Goal: Information Seeking & Learning: Learn about a topic

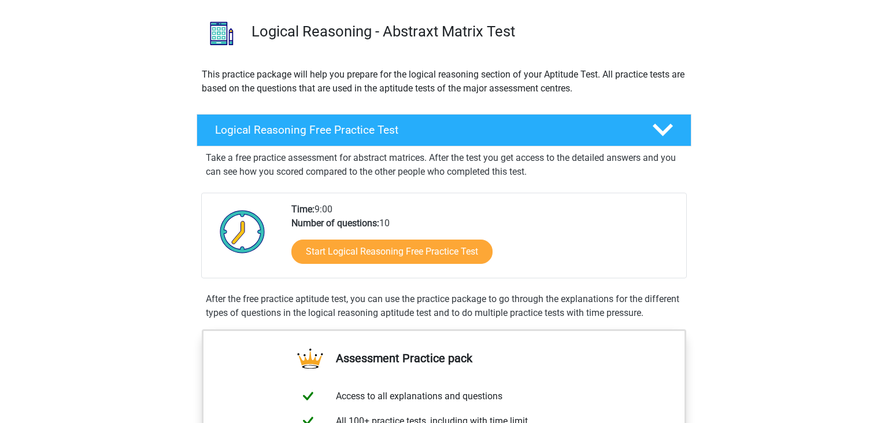
scroll to position [61, 0]
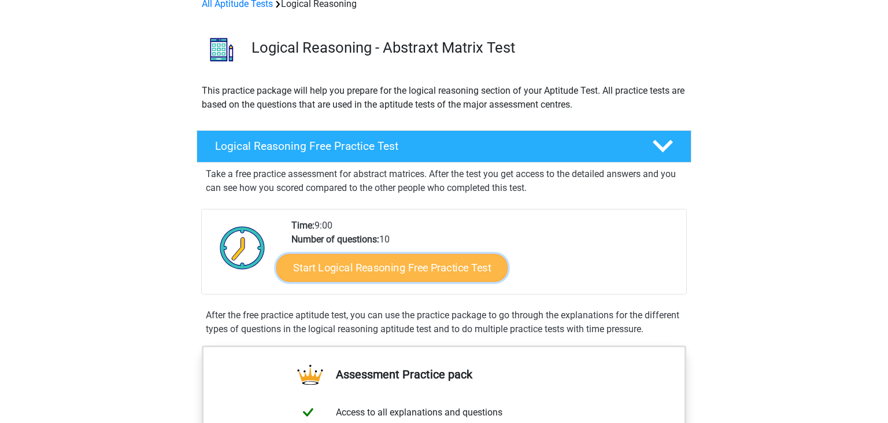
click at [464, 268] on link "Start Logical Reasoning Free Practice Test" at bounding box center [391, 267] width 231 height 28
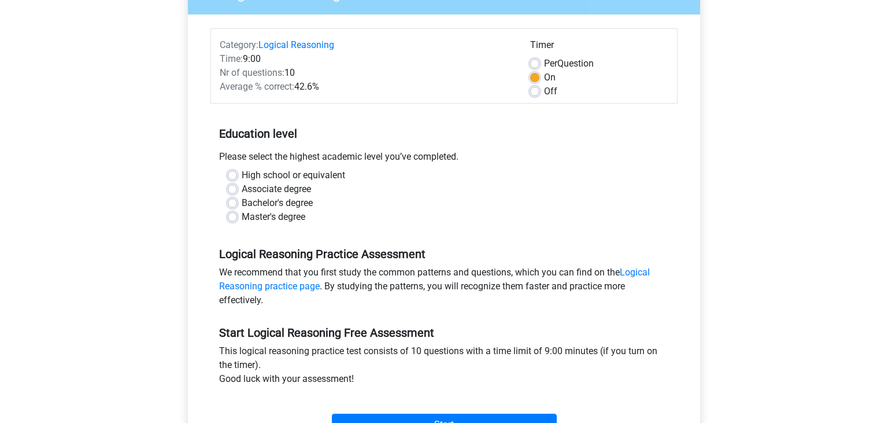
scroll to position [183, 0]
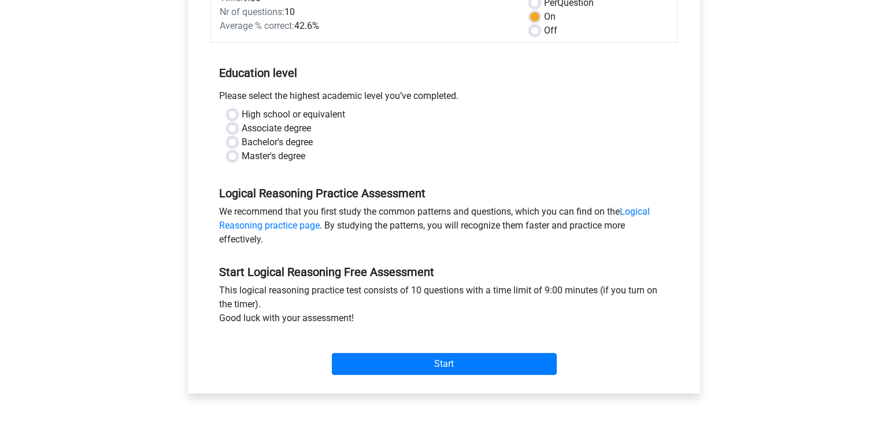
click at [242, 142] on label "Bachelor's degree" at bounding box center [277, 142] width 71 height 14
click at [235, 142] on input "Bachelor's degree" at bounding box center [232, 141] width 9 height 12
radio input "true"
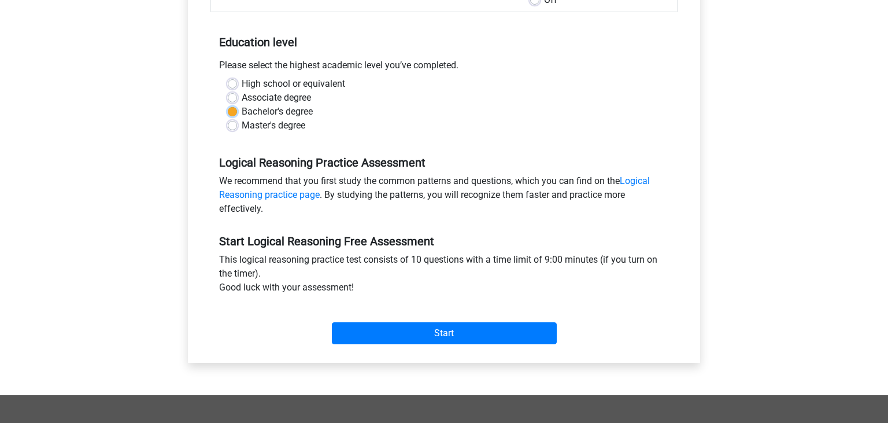
scroll to position [244, 0]
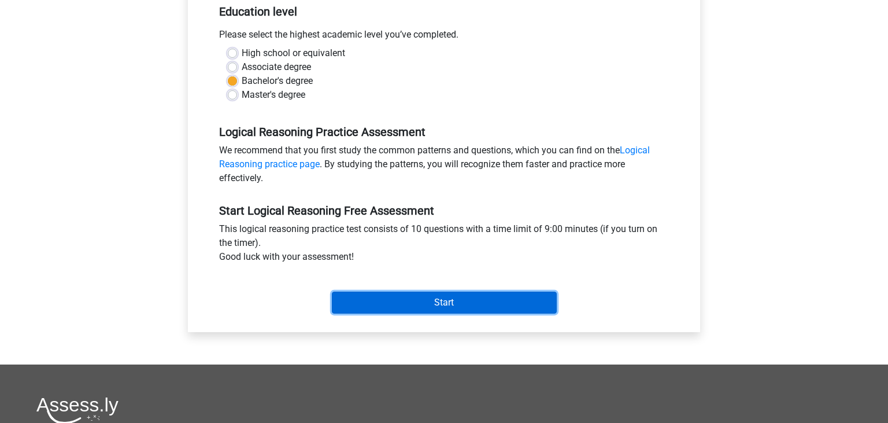
click at [461, 302] on input "Start" at bounding box center [444, 302] width 225 height 22
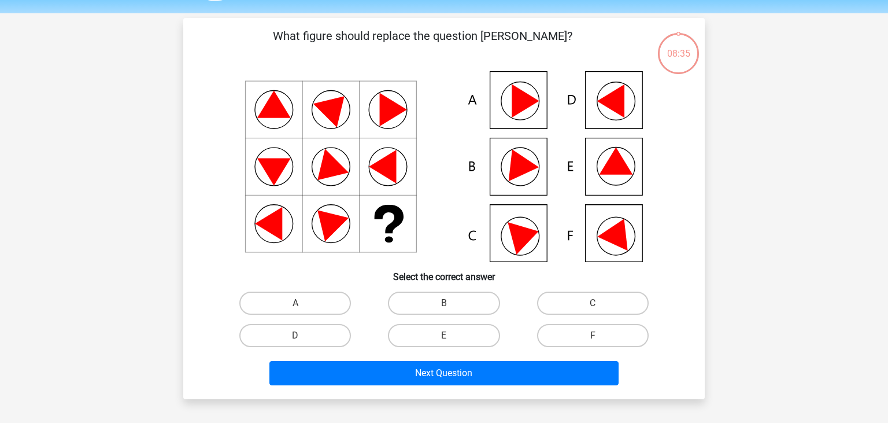
scroll to position [61, 0]
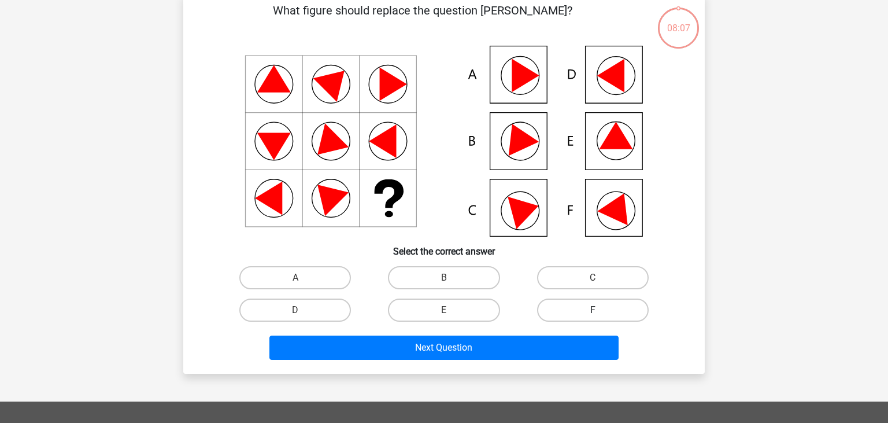
click at [604, 311] on label "F" at bounding box center [593, 309] width 112 height 23
click at [600, 311] on input "F" at bounding box center [597, 314] width 8 height 8
radio input "true"
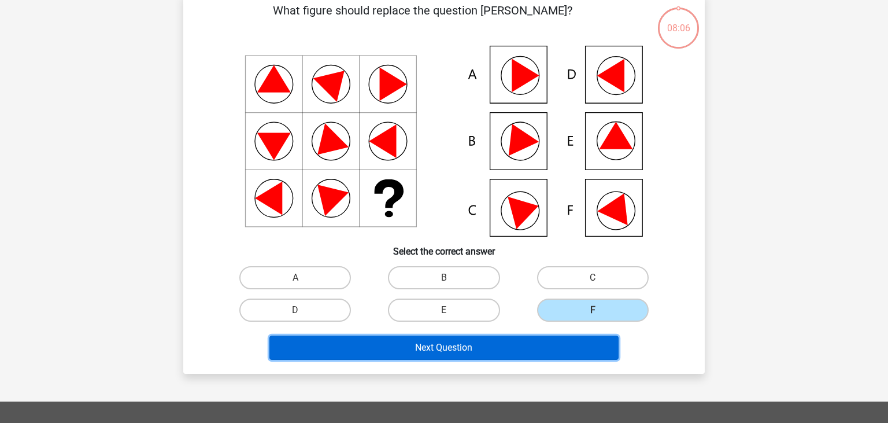
click at [478, 348] on button "Next Question" at bounding box center [445, 347] width 350 height 24
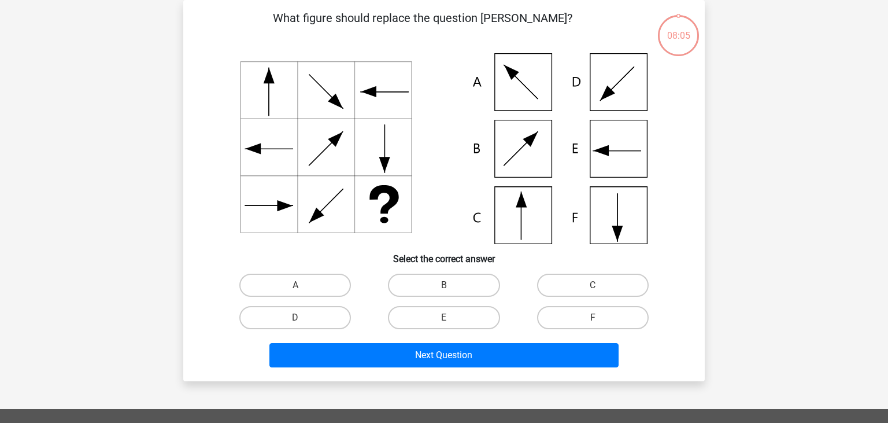
scroll to position [53, 0]
click at [318, 275] on label "A" at bounding box center [295, 285] width 112 height 23
click at [303, 285] on input "A" at bounding box center [300, 289] width 8 height 8
radio input "true"
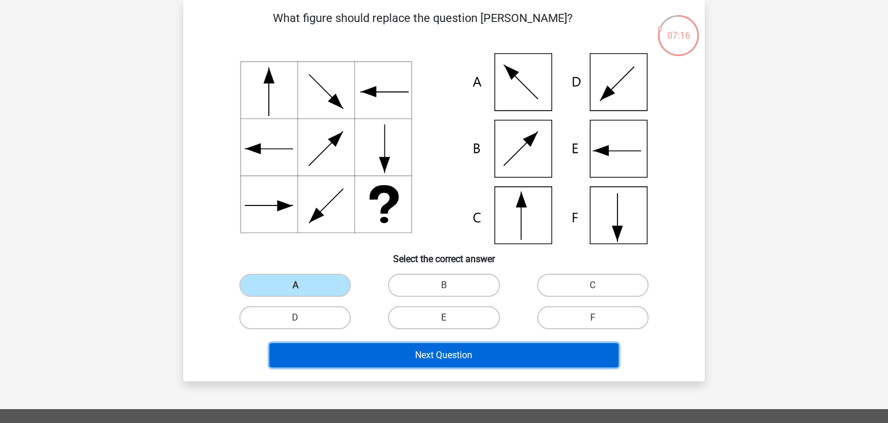
click at [378, 359] on button "Next Question" at bounding box center [445, 355] width 350 height 24
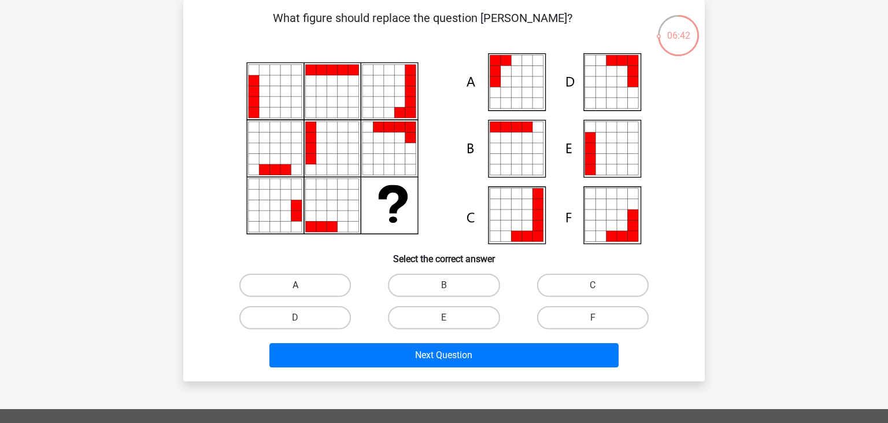
click at [328, 277] on label "A" at bounding box center [295, 285] width 112 height 23
click at [303, 285] on input "A" at bounding box center [300, 289] width 8 height 8
radio input "true"
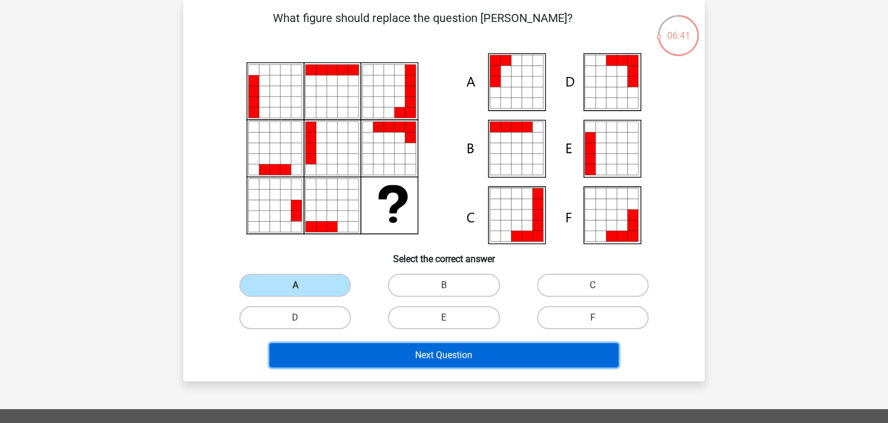
click at [359, 353] on button "Next Question" at bounding box center [445, 355] width 350 height 24
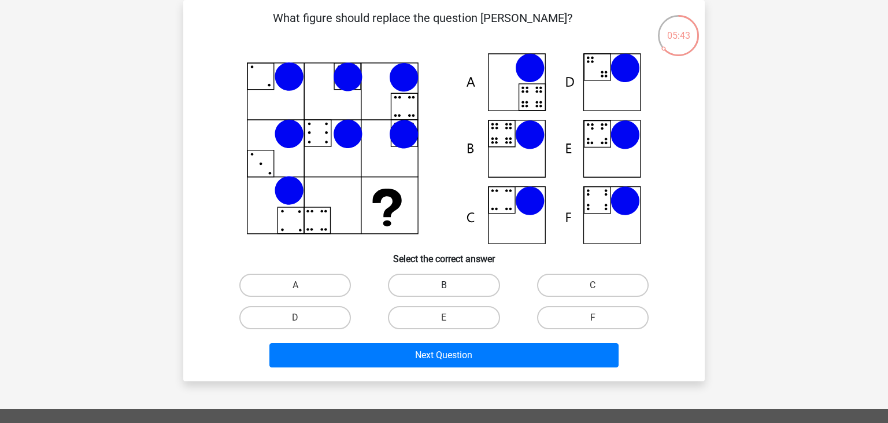
click at [456, 286] on label "B" at bounding box center [444, 285] width 112 height 23
click at [452, 286] on input "B" at bounding box center [448, 289] width 8 height 8
radio input "true"
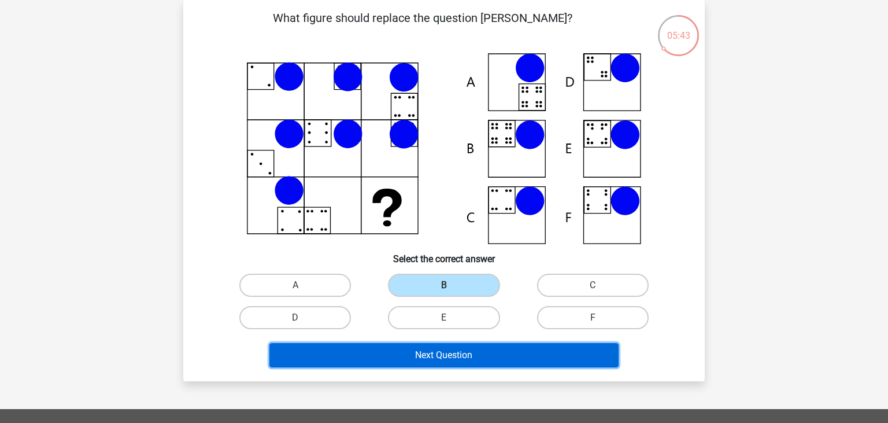
click at [443, 353] on button "Next Question" at bounding box center [445, 355] width 350 height 24
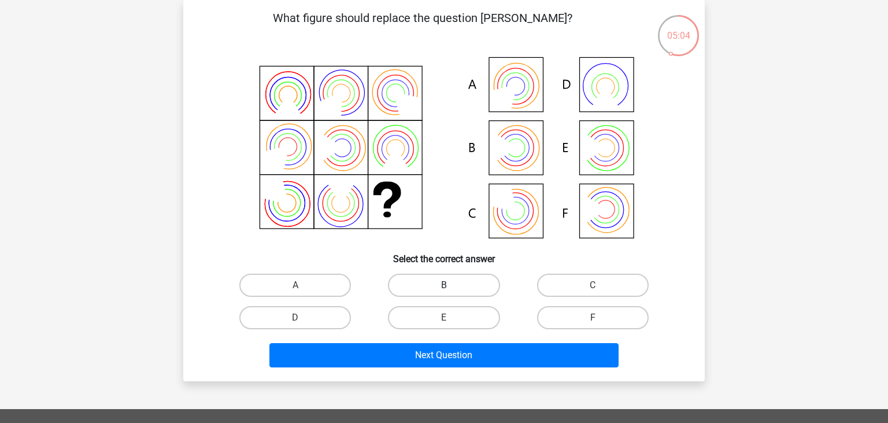
click at [450, 285] on label "B" at bounding box center [444, 285] width 112 height 23
click at [450, 285] on input "B" at bounding box center [448, 289] width 8 height 8
radio input "true"
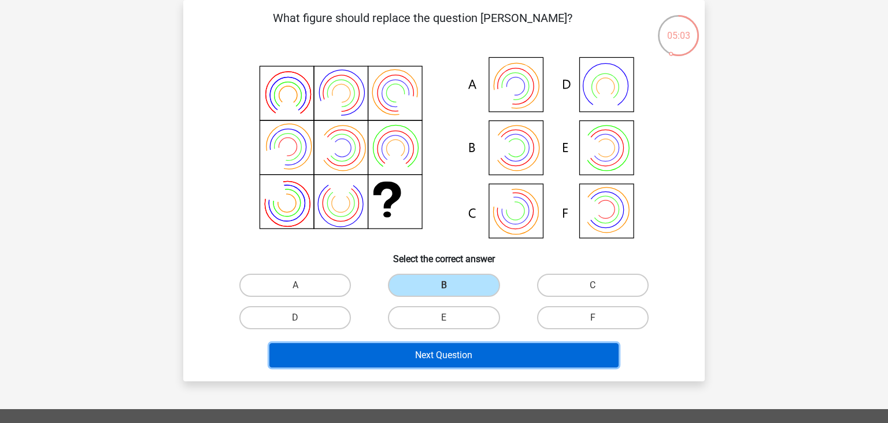
click at [475, 355] on button "Next Question" at bounding box center [445, 355] width 350 height 24
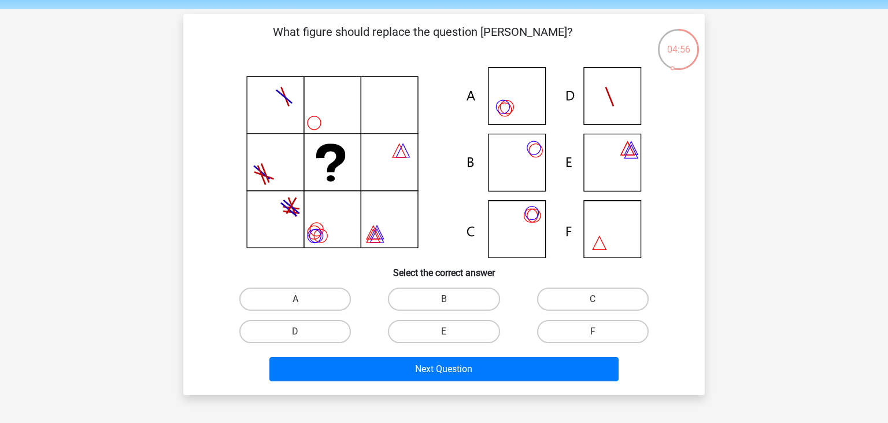
scroll to position [61, 0]
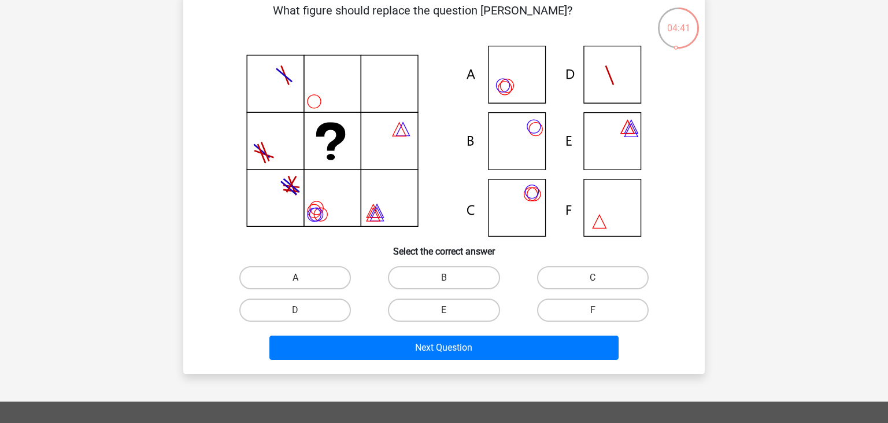
click at [319, 283] on label "A" at bounding box center [295, 277] width 112 height 23
click at [303, 283] on input "A" at bounding box center [300, 282] width 8 height 8
radio input "true"
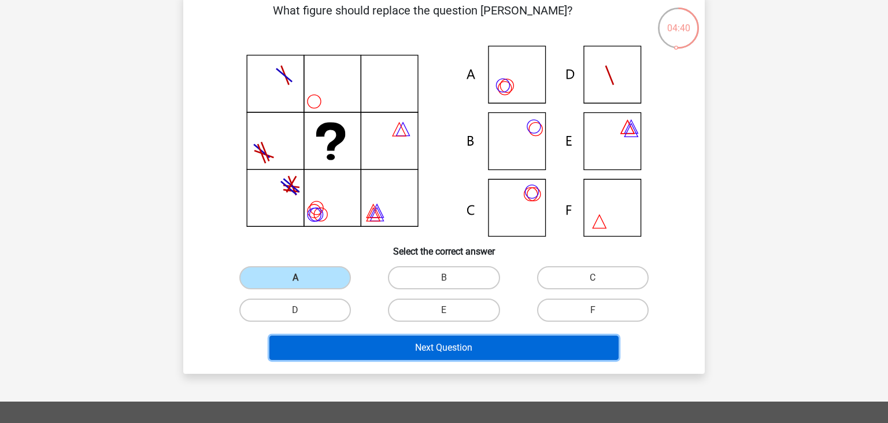
click at [356, 347] on button "Next Question" at bounding box center [445, 347] width 350 height 24
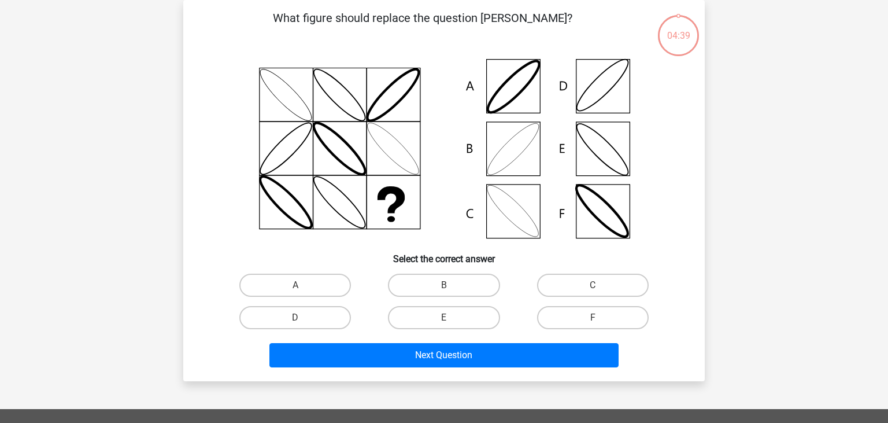
scroll to position [53, 0]
click at [427, 288] on label "B" at bounding box center [444, 285] width 112 height 23
click at [444, 288] on input "B" at bounding box center [448, 289] width 8 height 8
radio input "true"
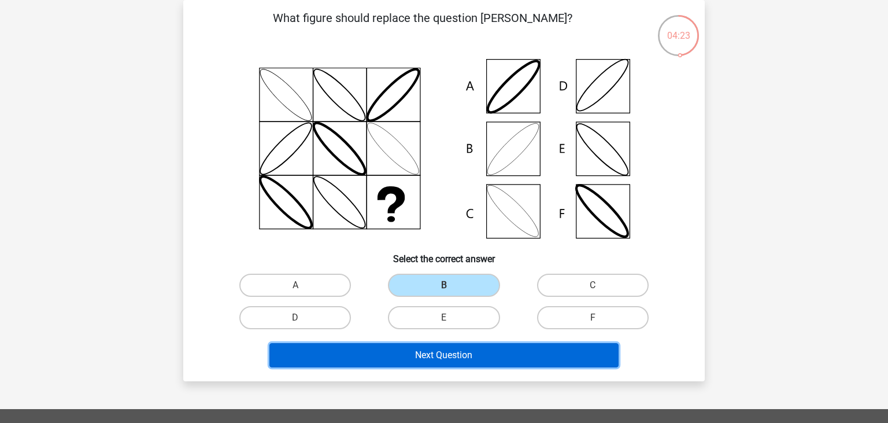
click at [426, 354] on button "Next Question" at bounding box center [445, 355] width 350 height 24
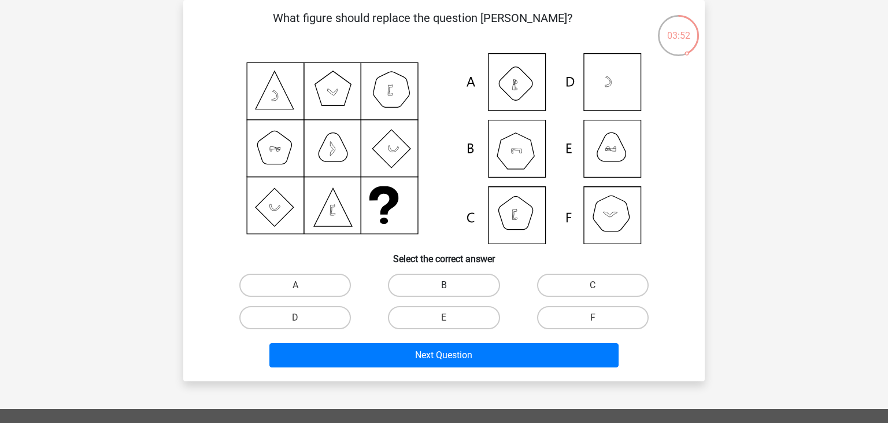
click at [450, 278] on label "B" at bounding box center [444, 285] width 112 height 23
click at [450, 285] on input "B" at bounding box center [448, 289] width 8 height 8
radio input "true"
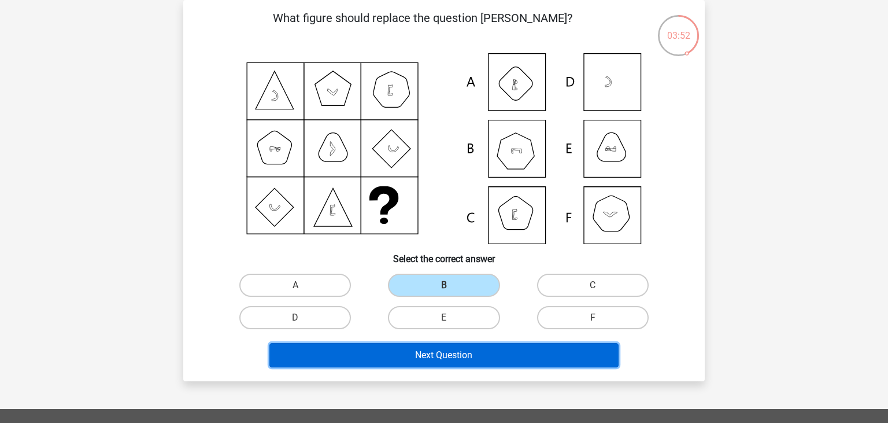
click at [448, 360] on button "Next Question" at bounding box center [445, 355] width 350 height 24
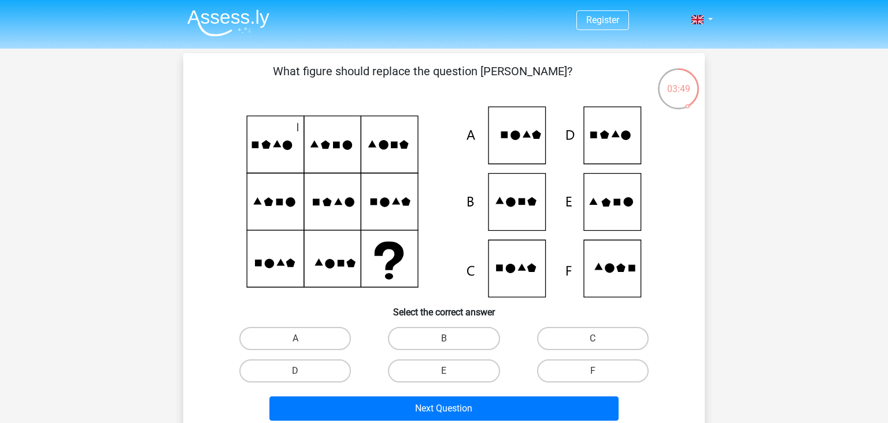
scroll to position [61, 0]
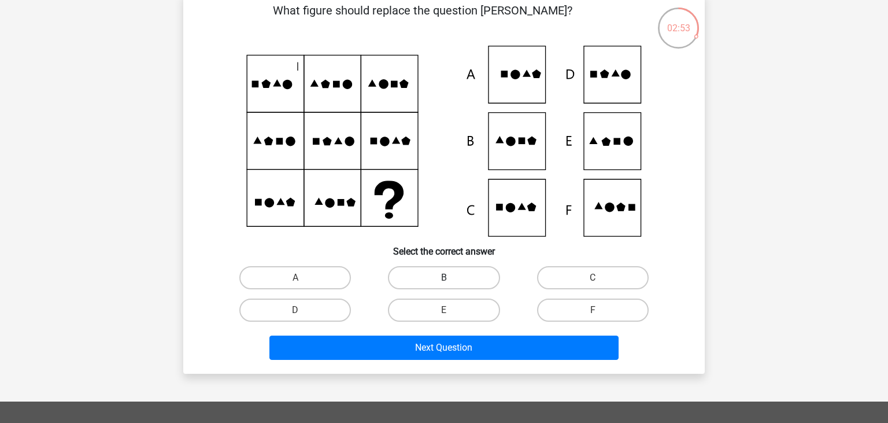
click at [446, 274] on label "B" at bounding box center [444, 277] width 112 height 23
click at [446, 278] on input "B" at bounding box center [448, 282] width 8 height 8
radio input "true"
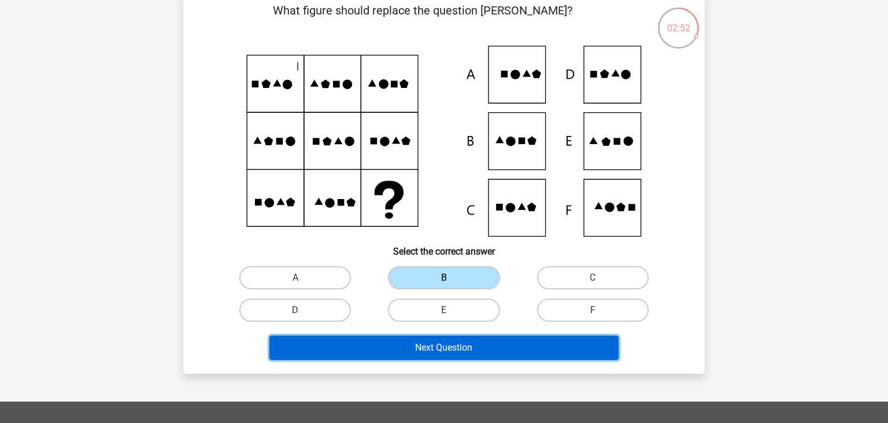
click at [433, 349] on button "Next Question" at bounding box center [445, 347] width 350 height 24
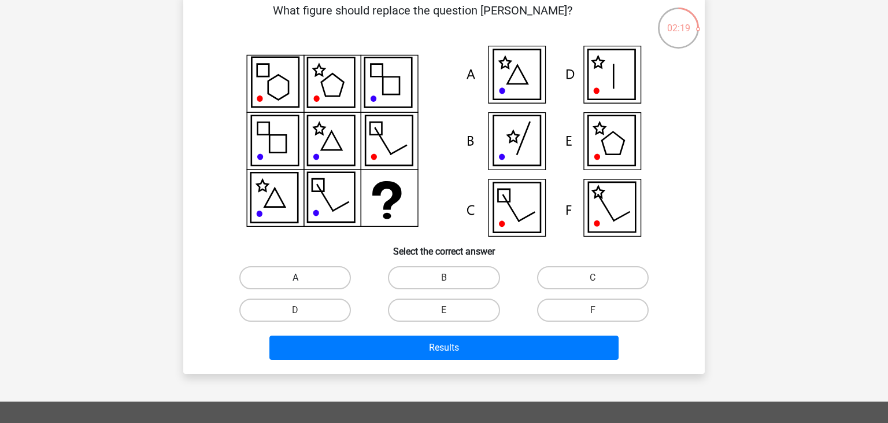
click at [319, 278] on label "A" at bounding box center [295, 277] width 112 height 23
click at [303, 278] on input "A" at bounding box center [300, 282] width 8 height 8
radio input "true"
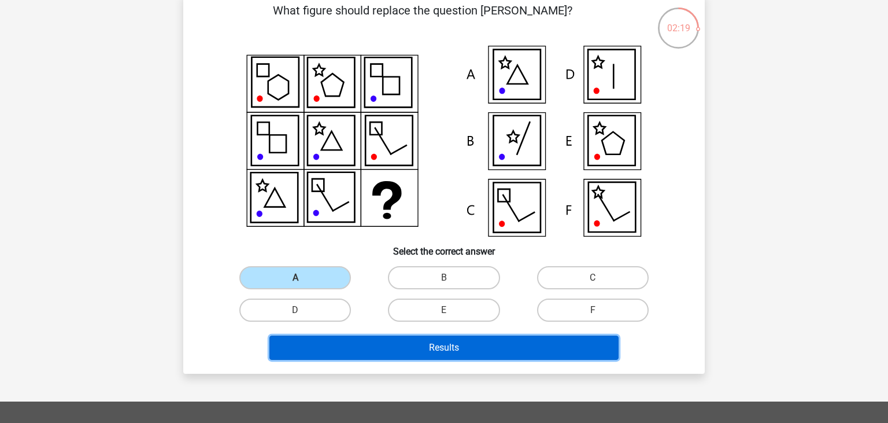
click at [422, 349] on button "Results" at bounding box center [445, 347] width 350 height 24
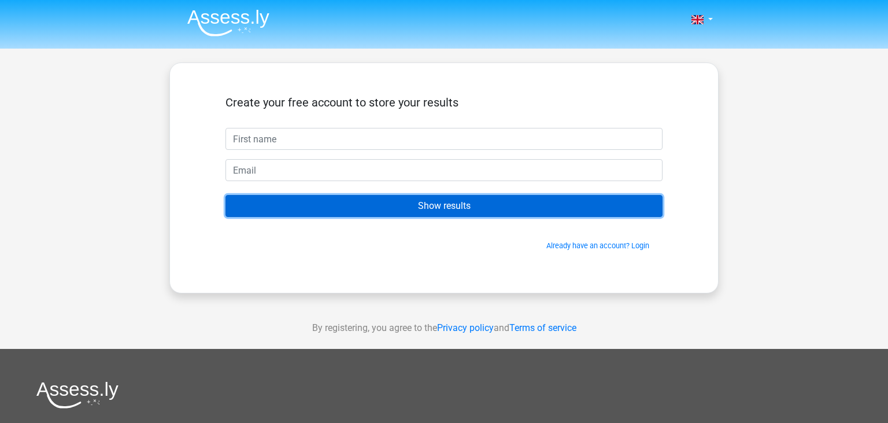
click at [346, 205] on input "Show results" at bounding box center [444, 206] width 437 height 22
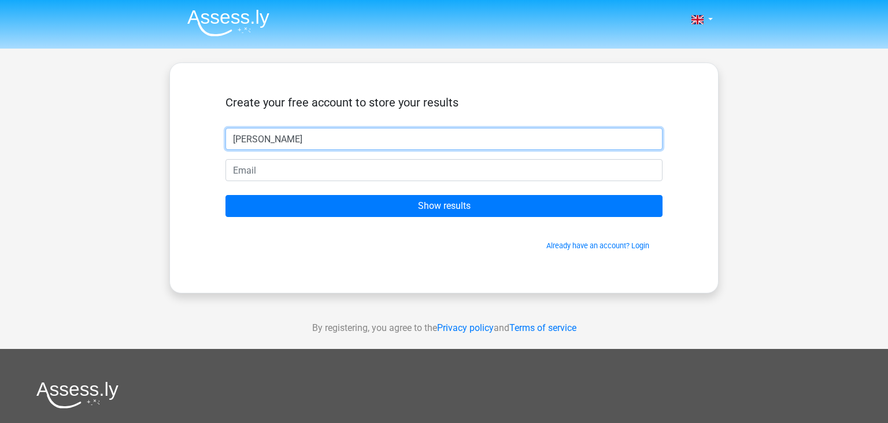
type input "daniel"
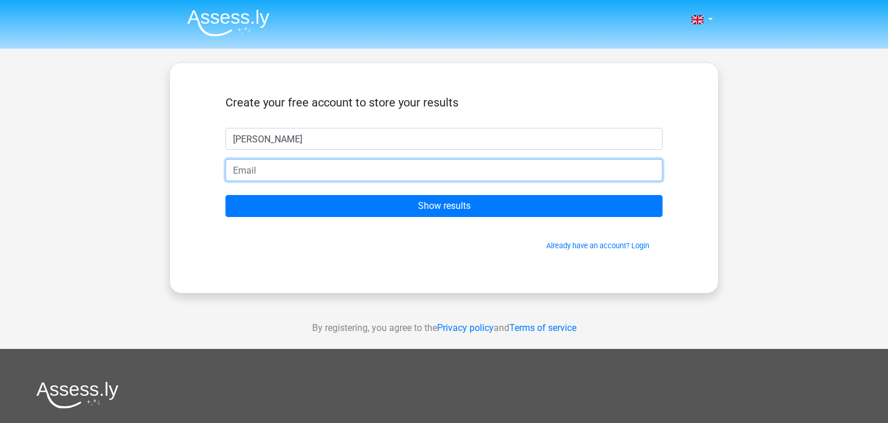
click at [300, 168] on input "email" at bounding box center [444, 170] width 437 height 22
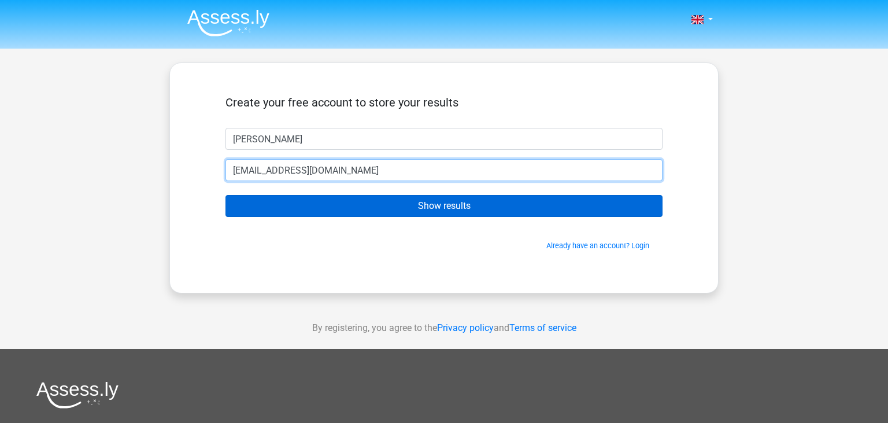
type input "danielthowsen@gmail.com"
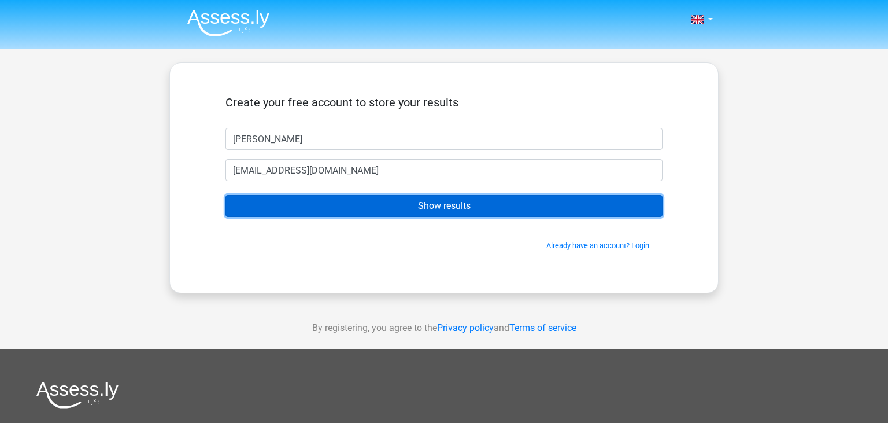
click at [419, 211] on input "Show results" at bounding box center [444, 206] width 437 height 22
click at [449, 205] on input "Show results" at bounding box center [444, 206] width 437 height 22
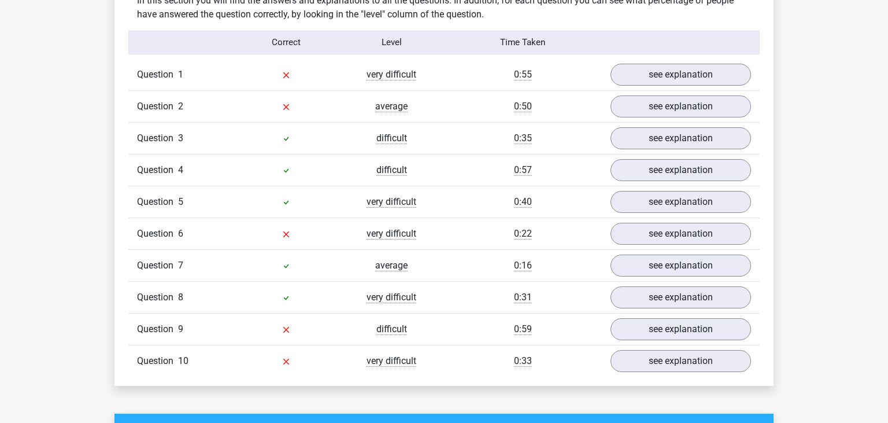
scroll to position [916, 0]
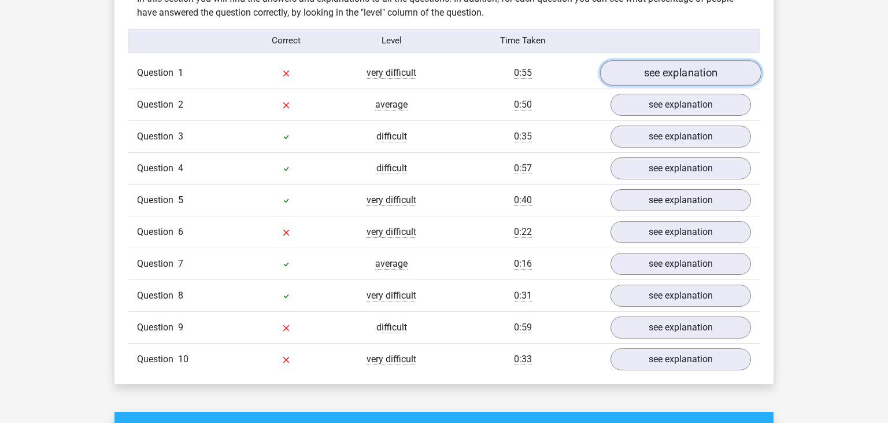
click at [701, 73] on link "see explanation" at bounding box center [680, 72] width 161 height 25
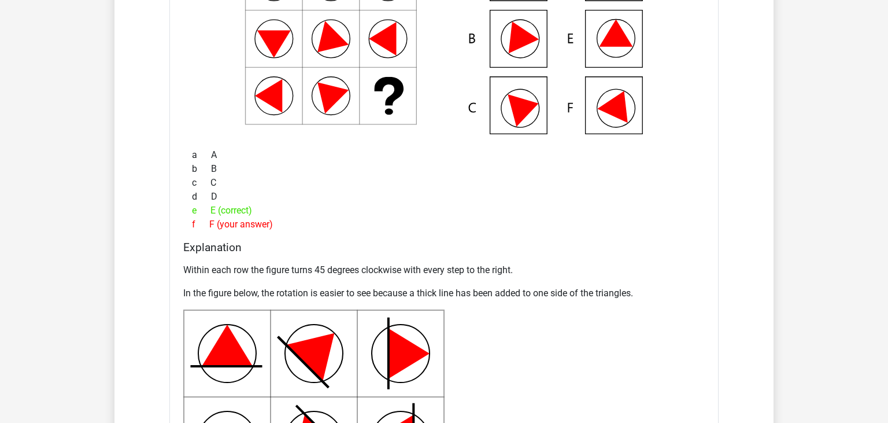
scroll to position [1099, 0]
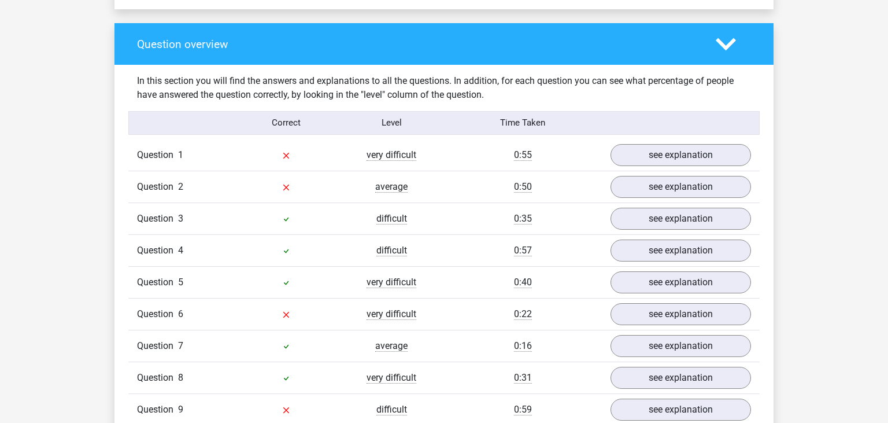
scroll to position [855, 0]
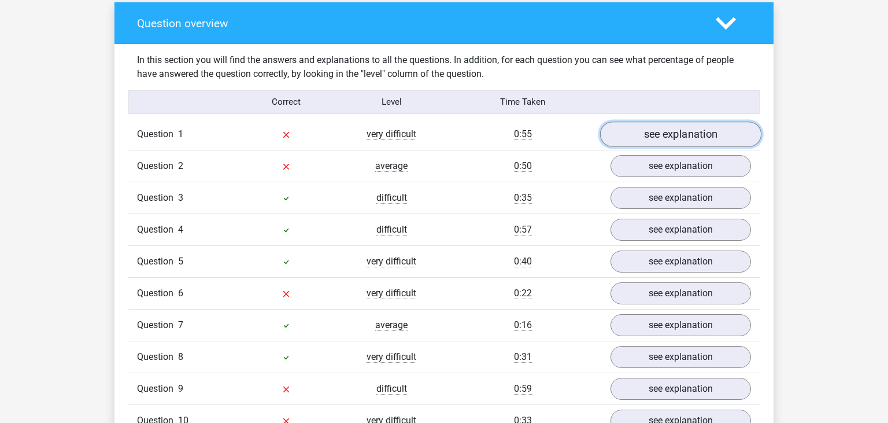
click at [691, 136] on link "see explanation" at bounding box center [680, 133] width 161 height 25
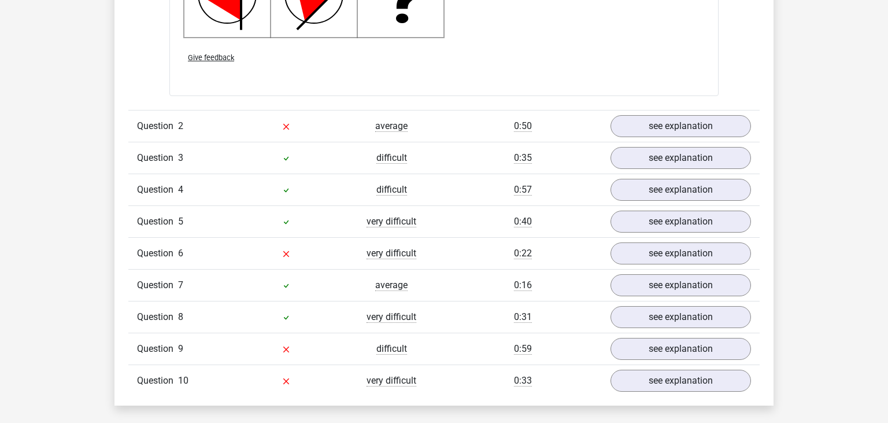
scroll to position [1649, 0]
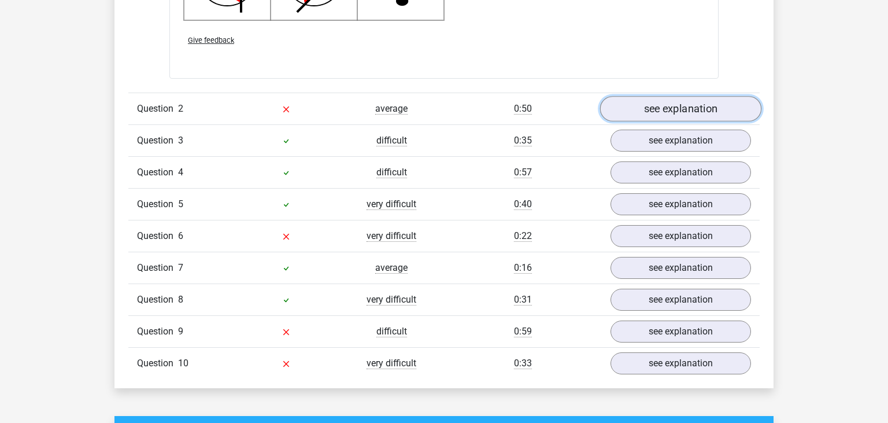
click at [648, 108] on link "see explanation" at bounding box center [680, 108] width 161 height 25
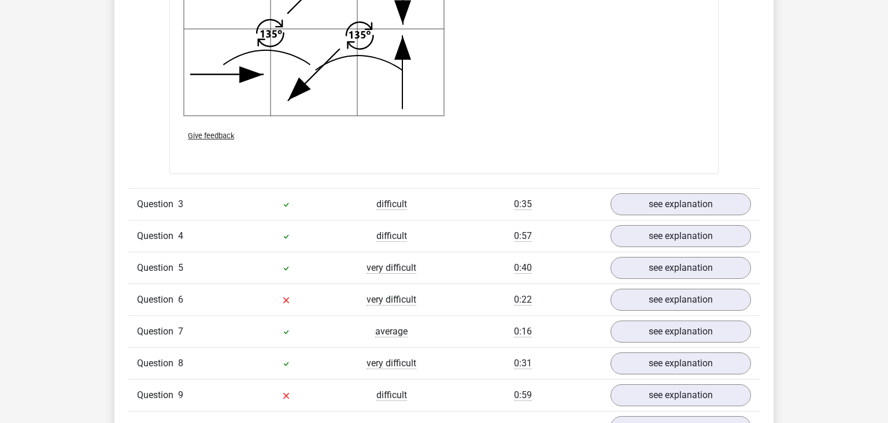
scroll to position [2320, 0]
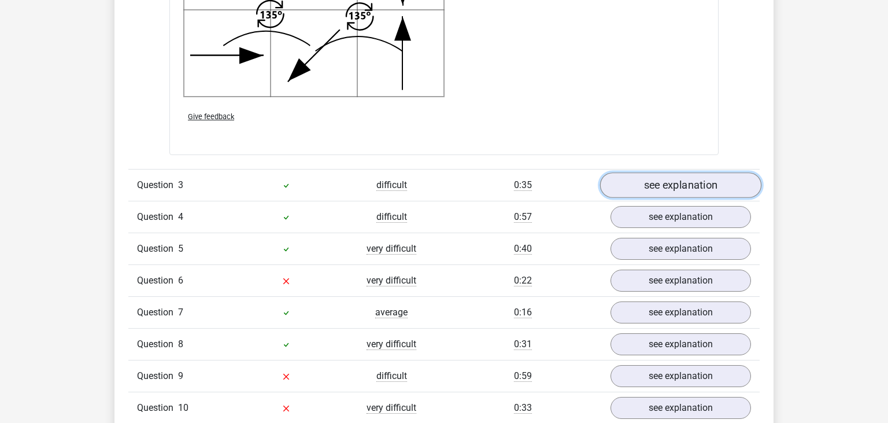
click at [663, 185] on link "see explanation" at bounding box center [680, 185] width 161 height 25
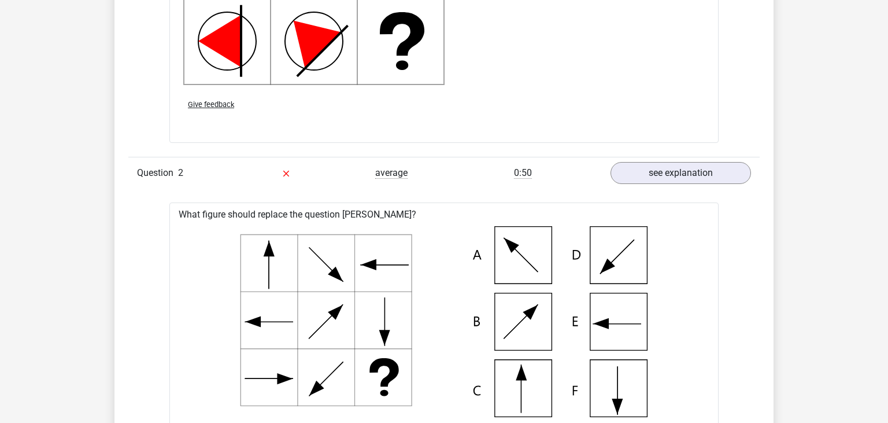
scroll to position [1527, 0]
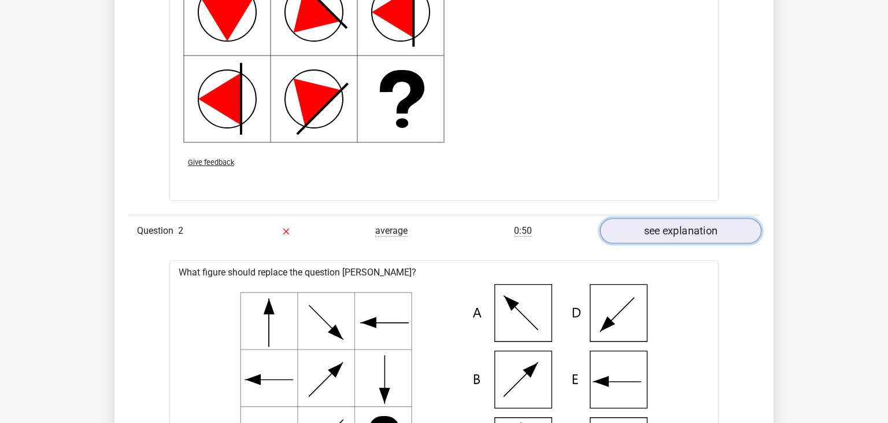
click at [681, 228] on link "see explanation" at bounding box center [680, 230] width 161 height 25
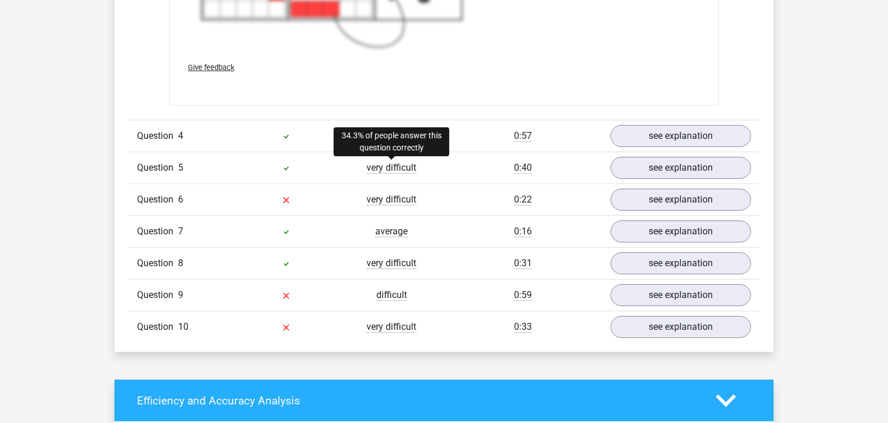
scroll to position [2504, 0]
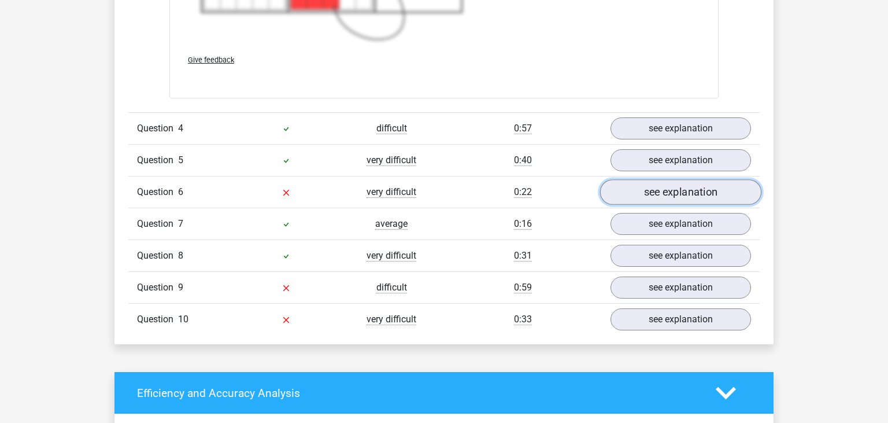
click at [688, 187] on link "see explanation" at bounding box center [680, 192] width 161 height 25
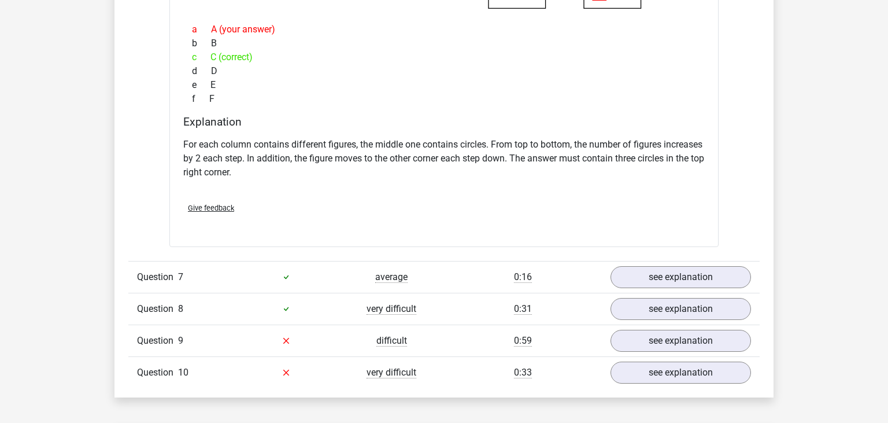
scroll to position [2992, 0]
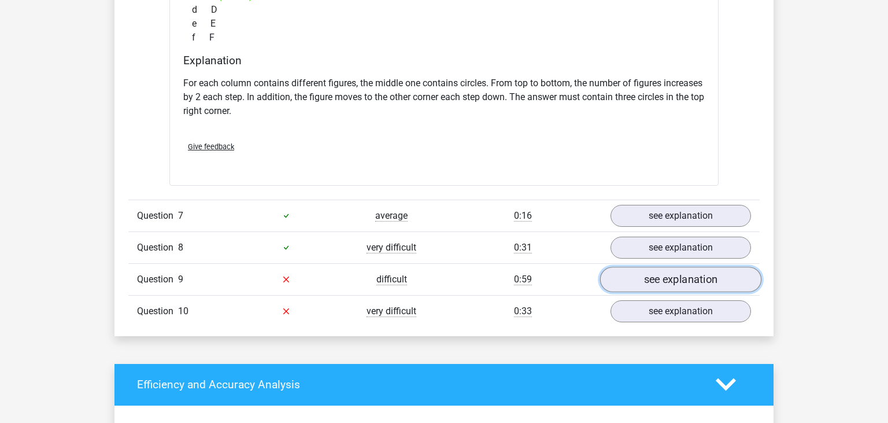
click at [638, 275] on link "see explanation" at bounding box center [680, 279] width 161 height 25
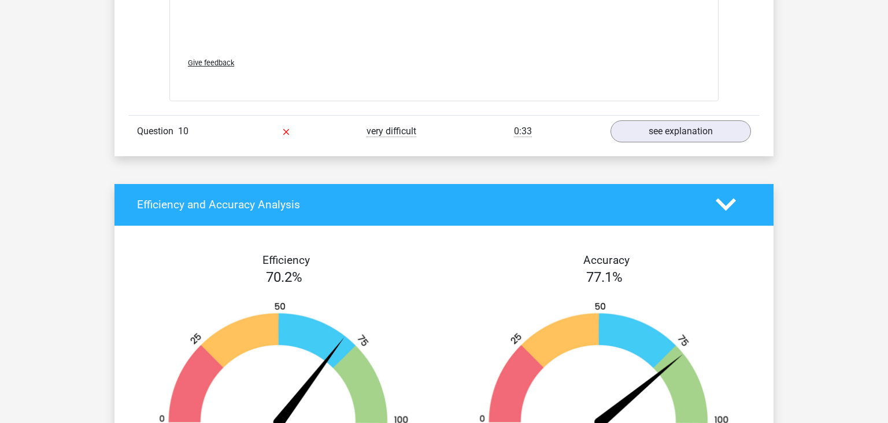
scroll to position [3970, 0]
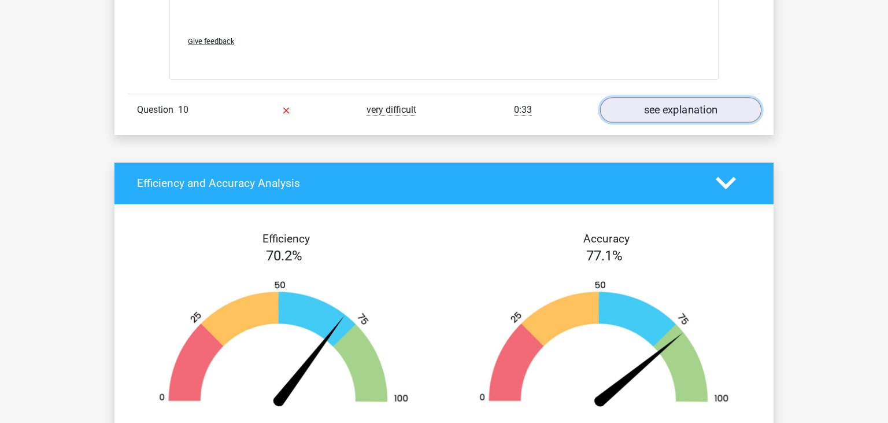
click at [647, 110] on link "see explanation" at bounding box center [680, 109] width 161 height 25
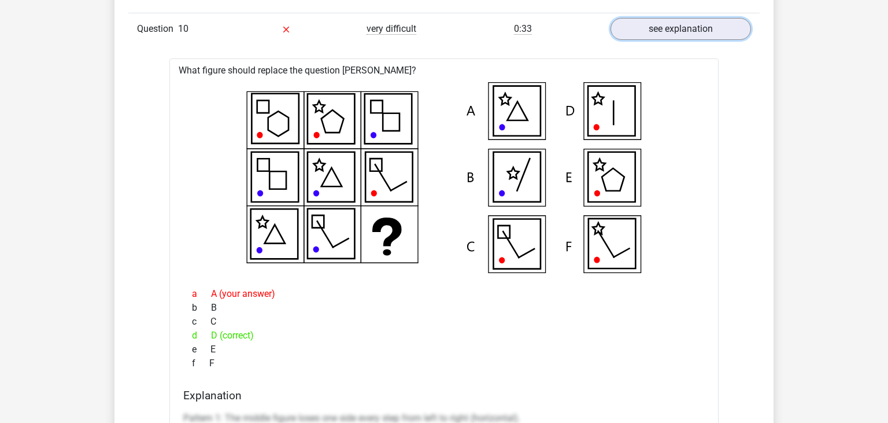
scroll to position [4031, 0]
